Goal: Information Seeking & Learning: Find specific fact

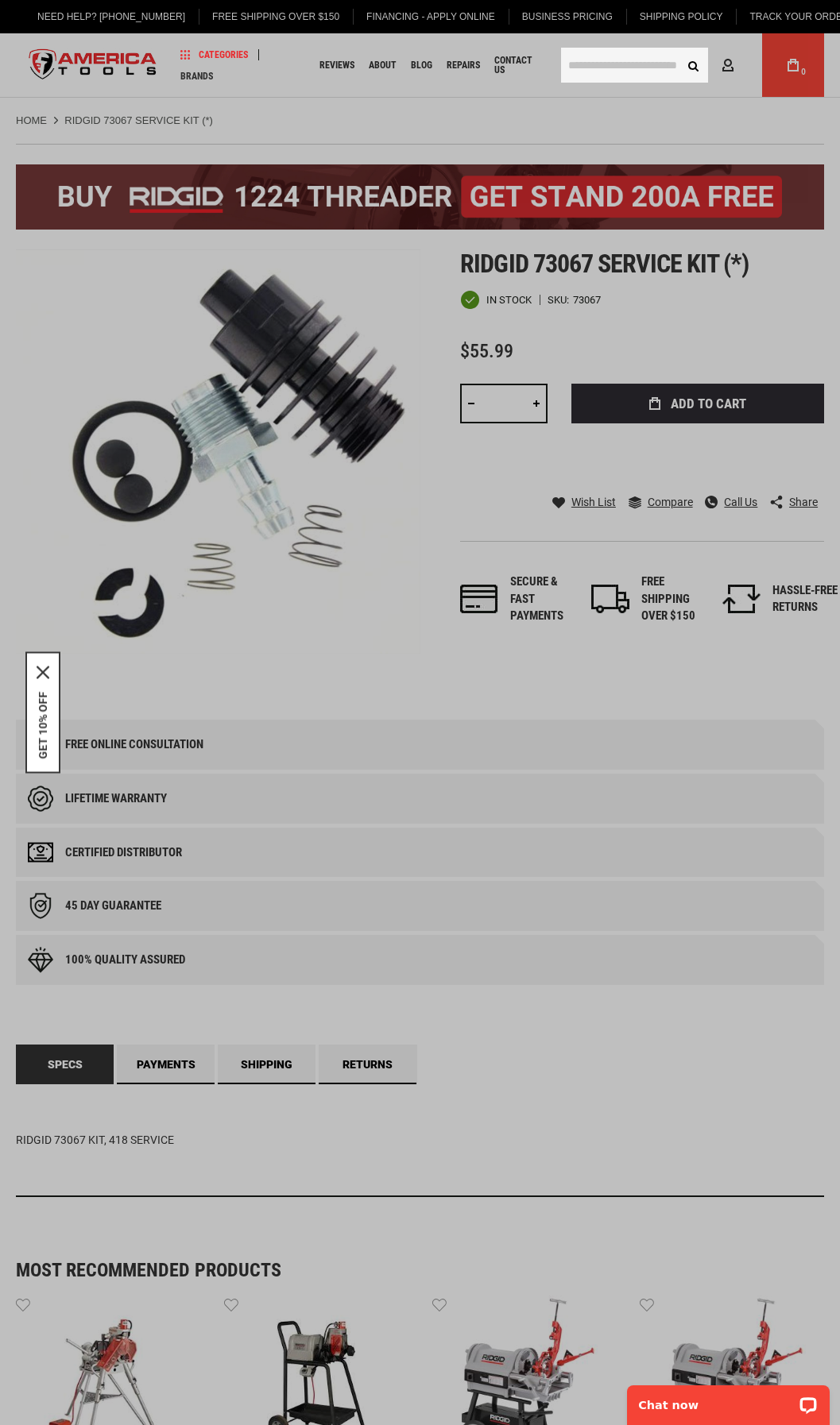
click at [593, 62] on input "text" at bounding box center [634, 65] width 147 height 35
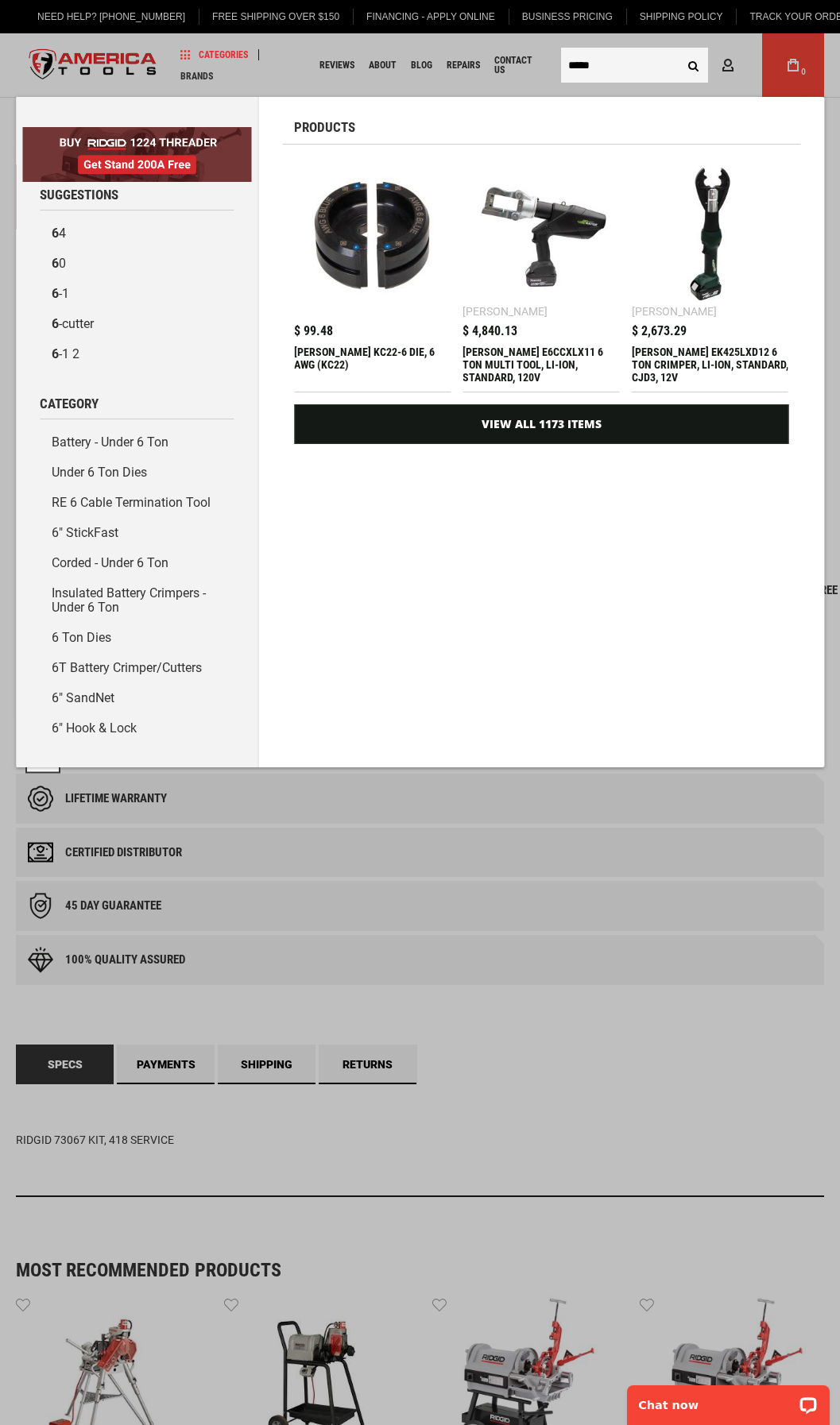
type input "*****"
click at [678, 50] on button "Search" at bounding box center [693, 65] width 30 height 30
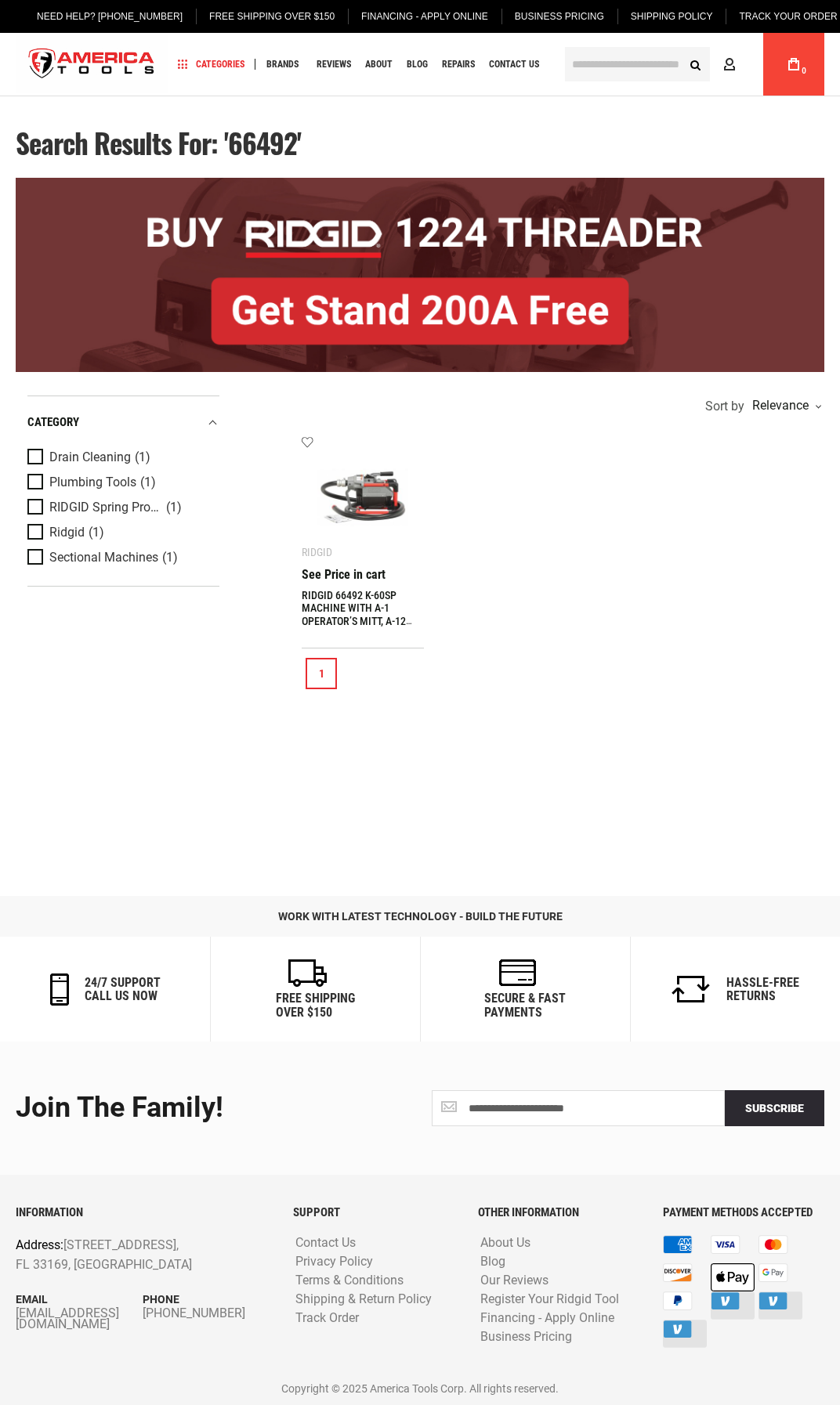
click at [381, 600] on link "RIDGID 66492 K-60SP MACHINE WITH A-1 OPERATOR’S MITT, A-12 PIN KEY, AND REAR GU…" at bounding box center [359, 622] width 115 height 66
